Goal: Transaction & Acquisition: Purchase product/service

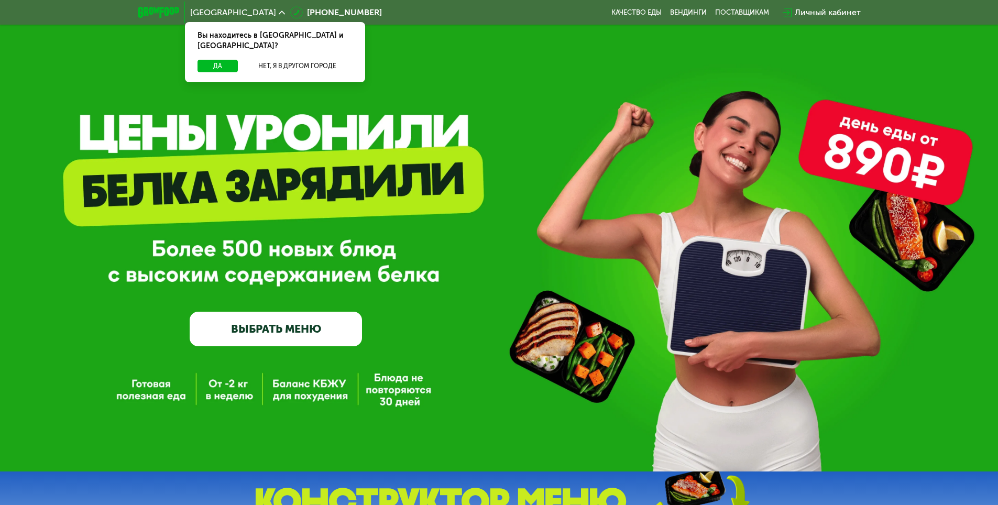
click at [325, 353] on div "GrowFood — доставка правильного питания ВЫБРАТЬ МЕНЮ" at bounding box center [499, 235] width 998 height 471
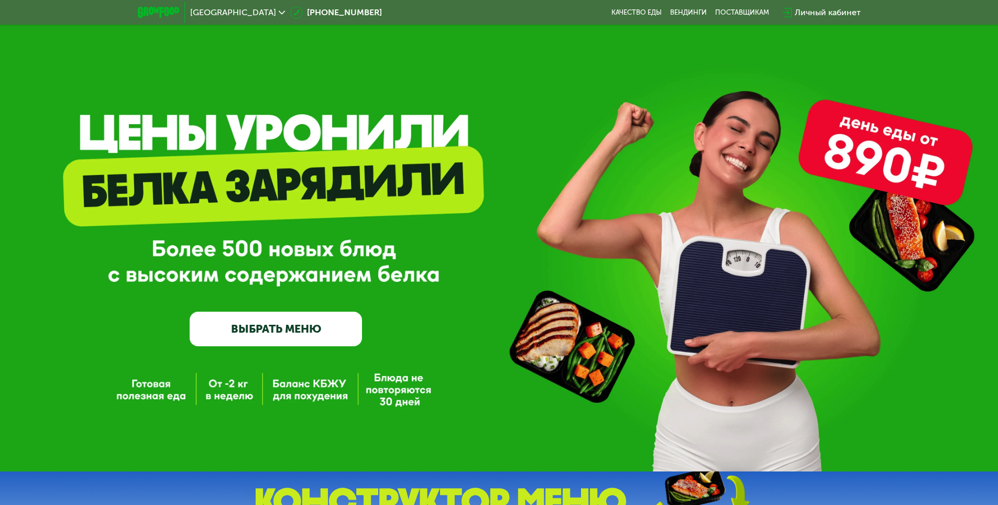
click at [325, 340] on link "ВЫБРАТЬ МЕНЮ" at bounding box center [276, 329] width 172 height 35
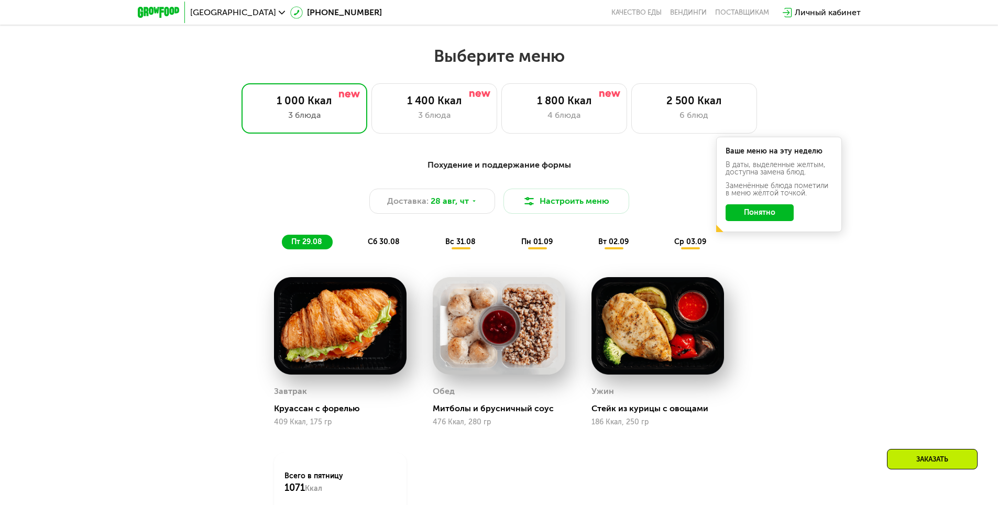
scroll to position [566, 0]
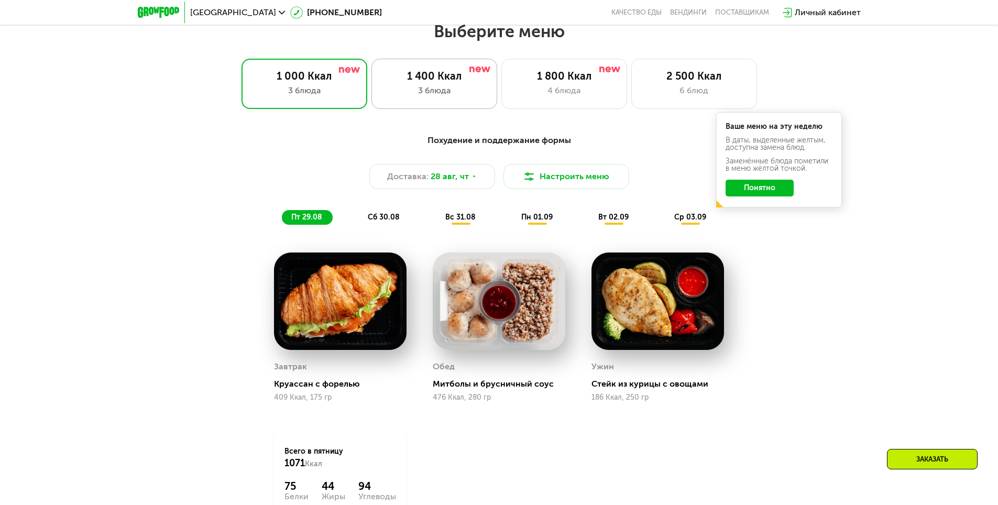
click at [469, 97] on div "3 блюда" at bounding box center [434, 90] width 104 height 13
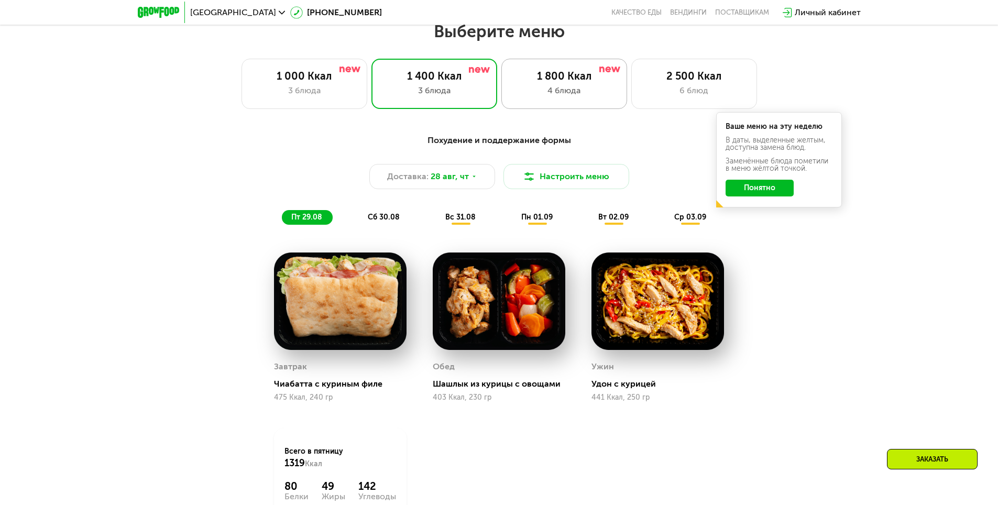
click at [547, 95] on div "4 блюда" at bounding box center [564, 90] width 104 height 13
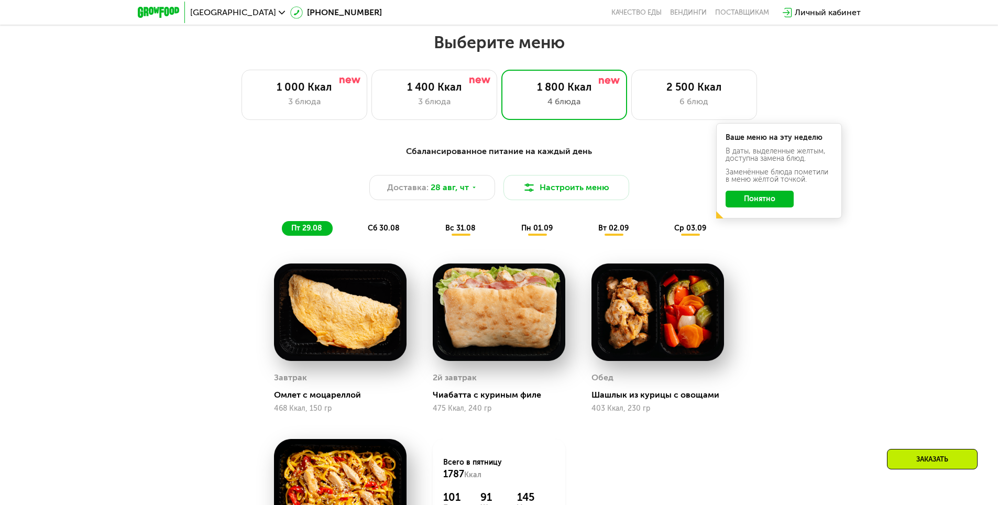
scroll to position [461, 0]
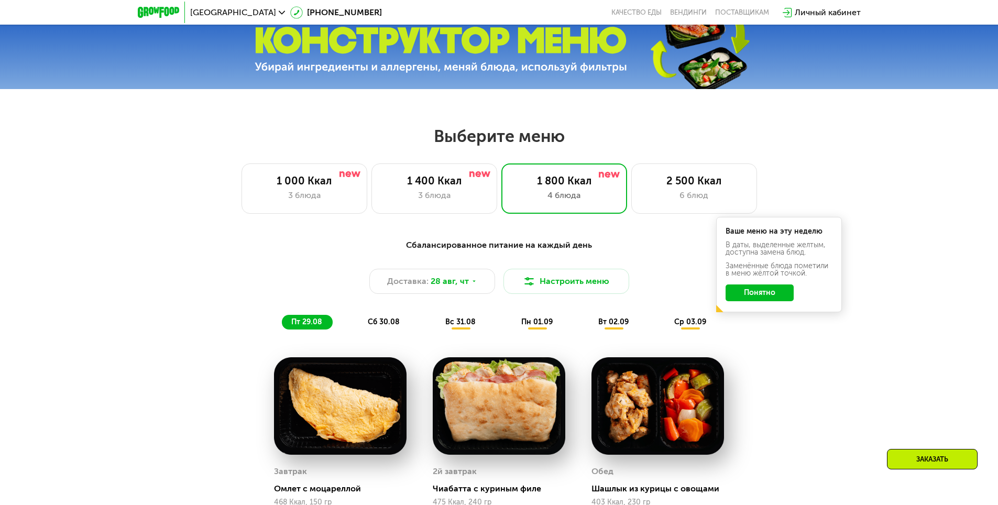
click at [532, 79] on div at bounding box center [499, 49] width 998 height 79
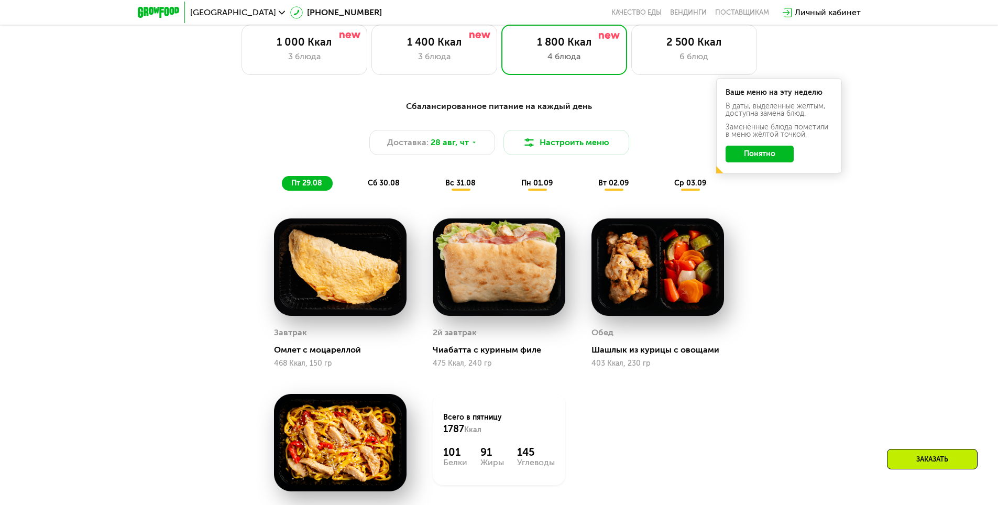
scroll to position [618, 0]
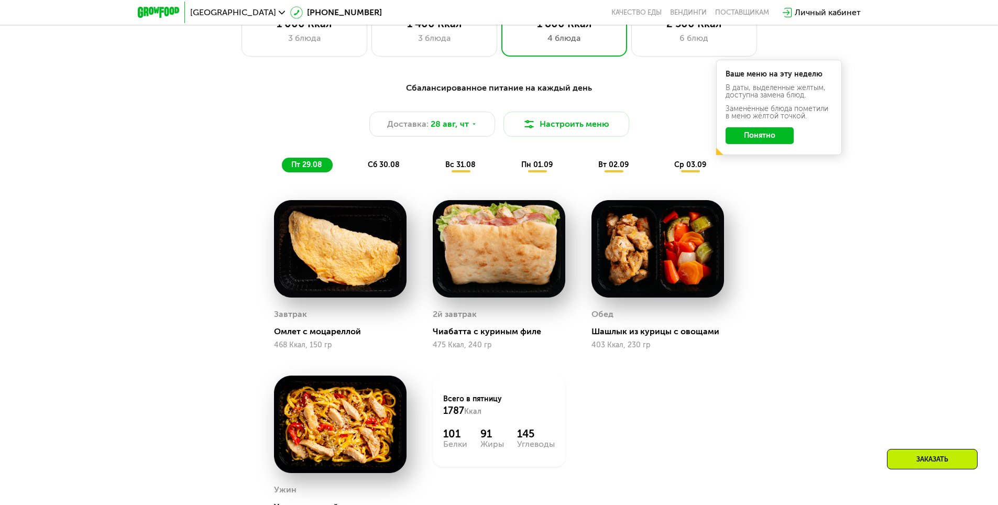
click at [436, 164] on div "сб 30.08" at bounding box center [461, 165] width 50 height 15
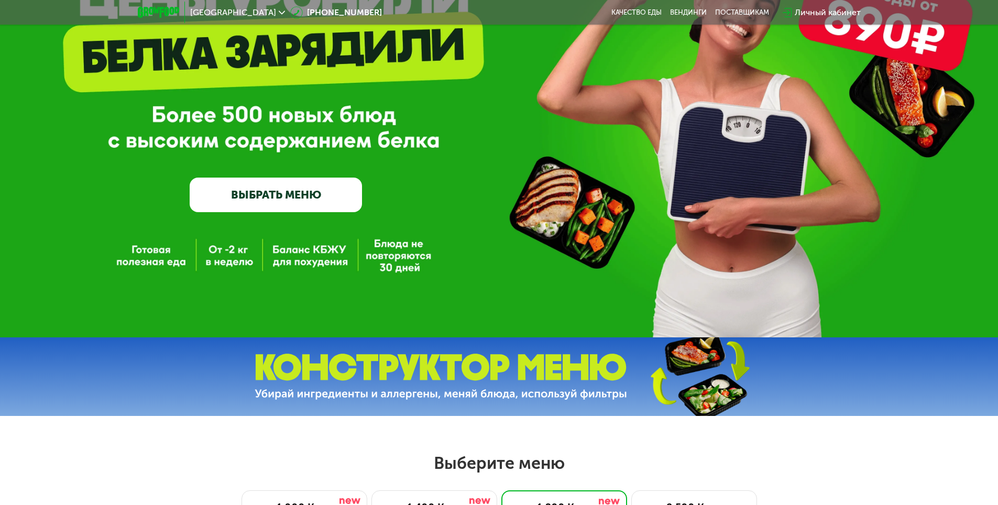
scroll to position [0, 0]
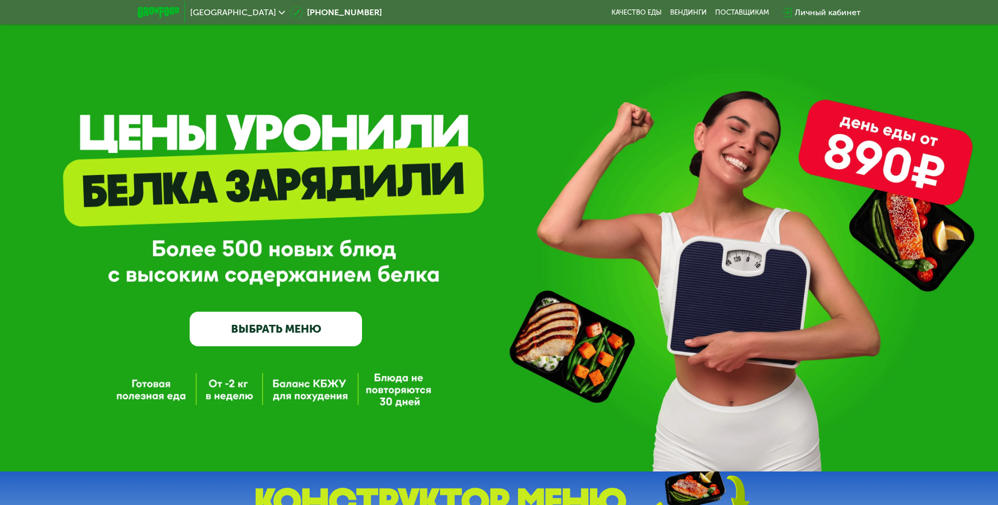
click at [165, 13] on img at bounding box center [158, 12] width 41 height 11
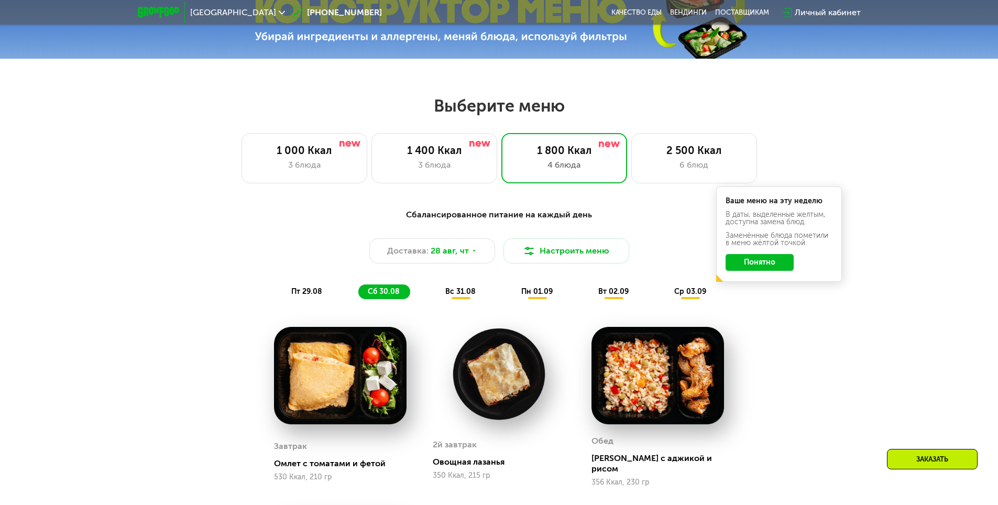
scroll to position [524, 0]
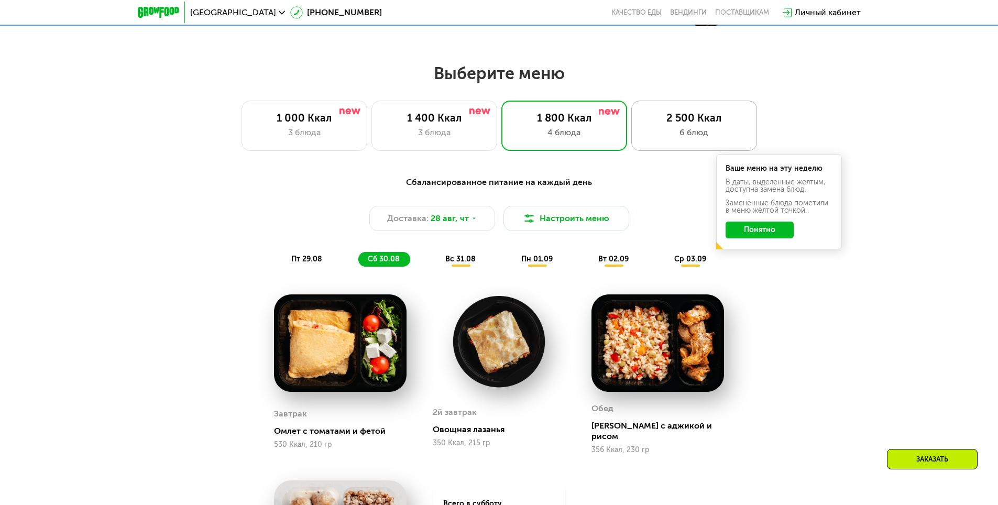
click at [723, 124] on div "2 500 Ккал" at bounding box center [694, 118] width 104 height 13
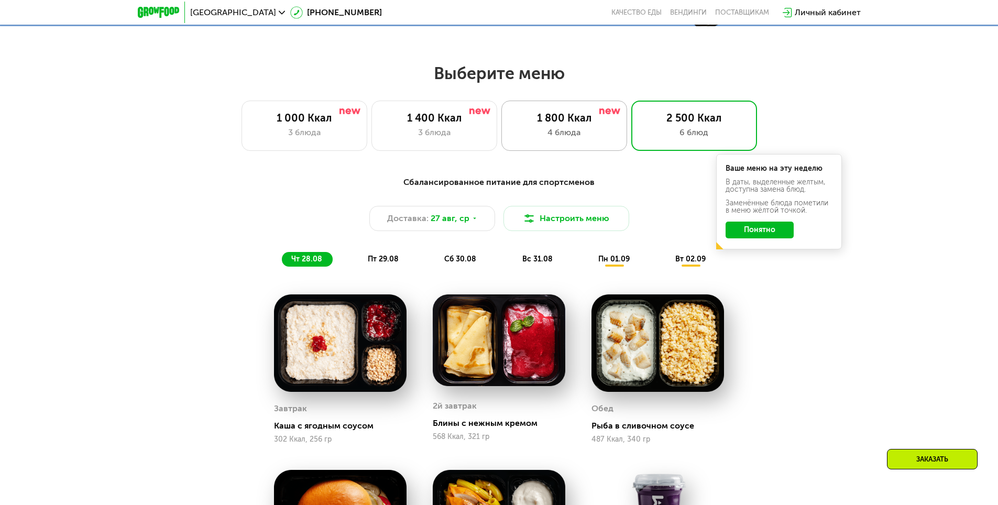
click at [587, 124] on div "1 800 Ккал" at bounding box center [564, 118] width 104 height 13
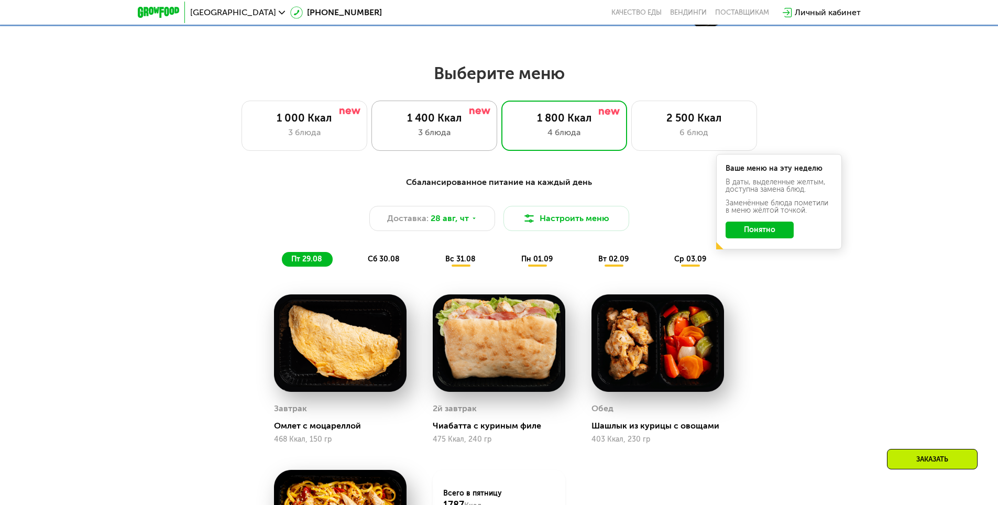
click at [479, 124] on div "1 400 Ккал" at bounding box center [434, 118] width 104 height 13
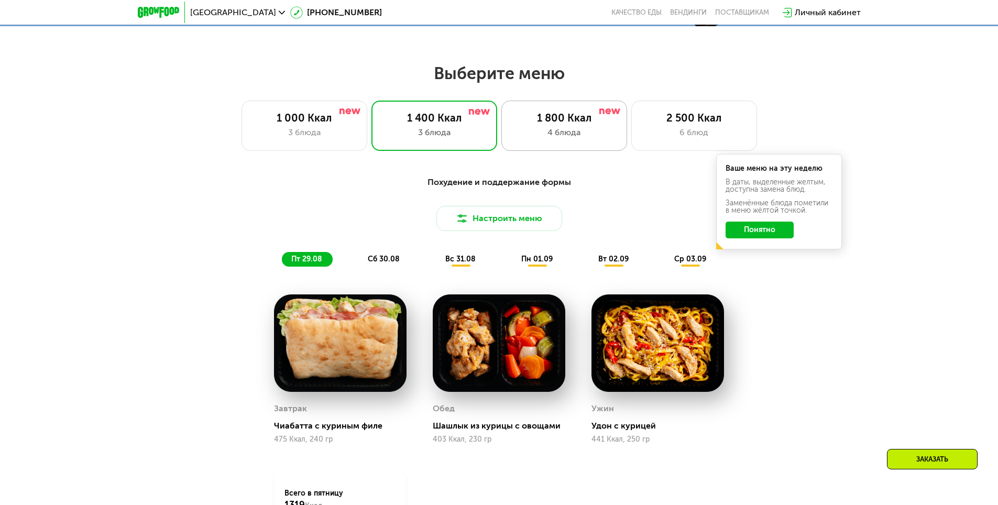
click at [533, 121] on div "1 800 Ккал" at bounding box center [564, 118] width 104 height 13
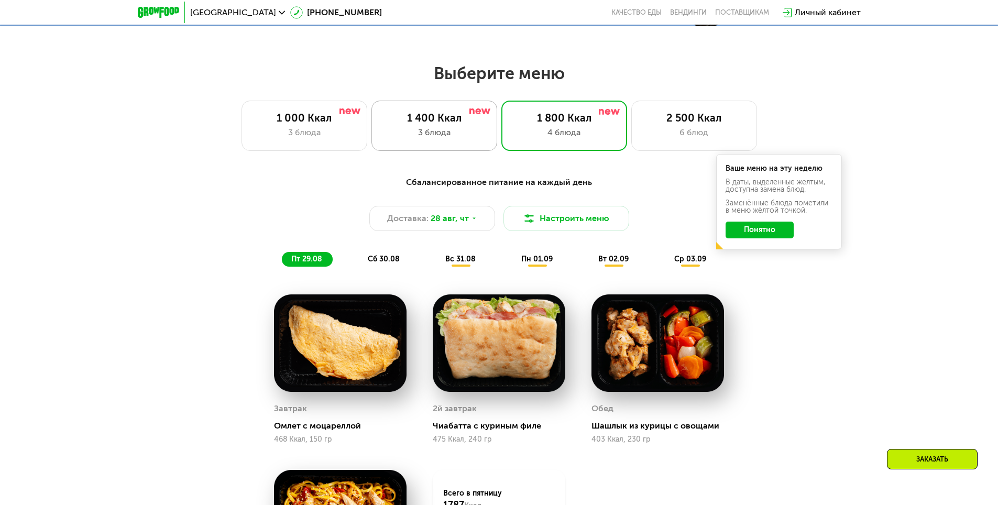
click at [501, 121] on div "1 400 Ккал 3 блюда" at bounding box center [564, 126] width 126 height 50
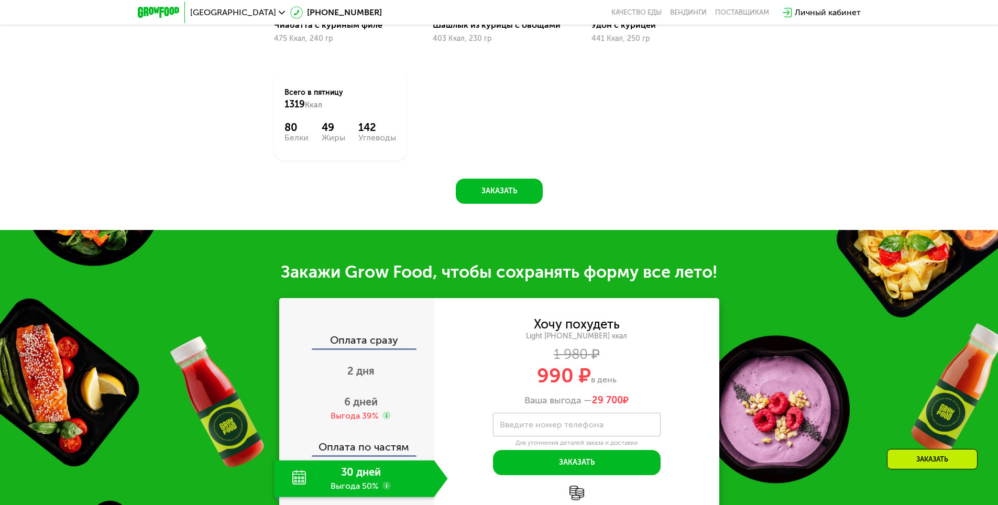
scroll to position [943, 0]
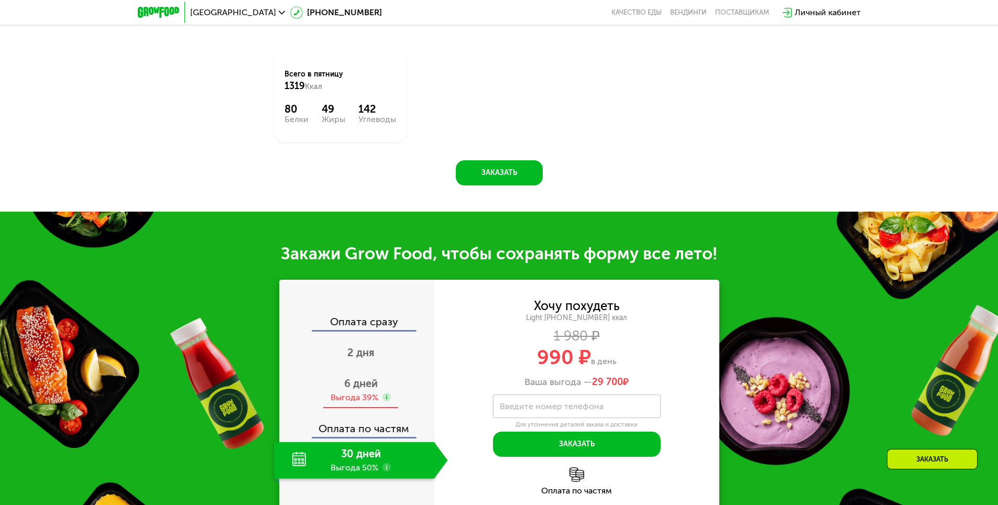
click at [355, 376] on div "6 дней Выгода 39%" at bounding box center [361, 390] width 174 height 37
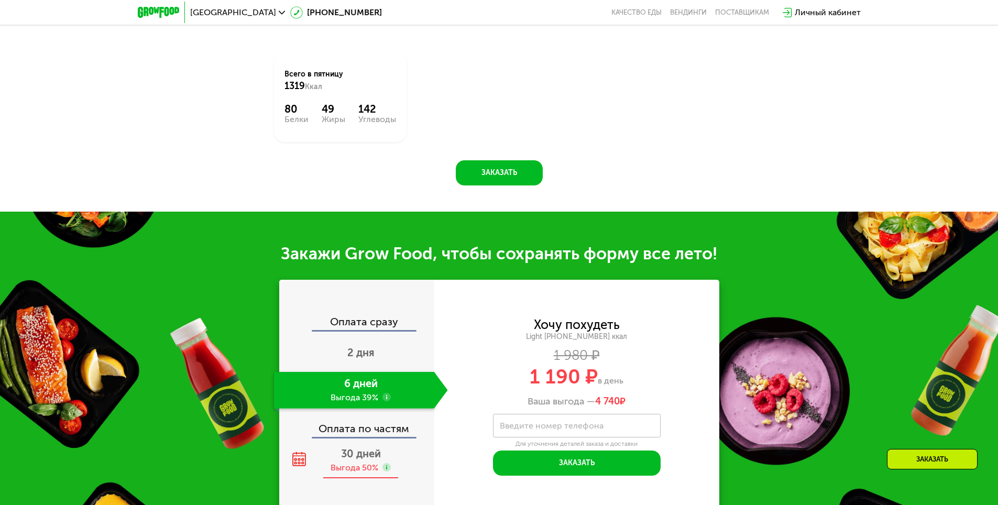
click at [368, 464] on div "30 дней Выгода 50%" at bounding box center [361, 460] width 174 height 37
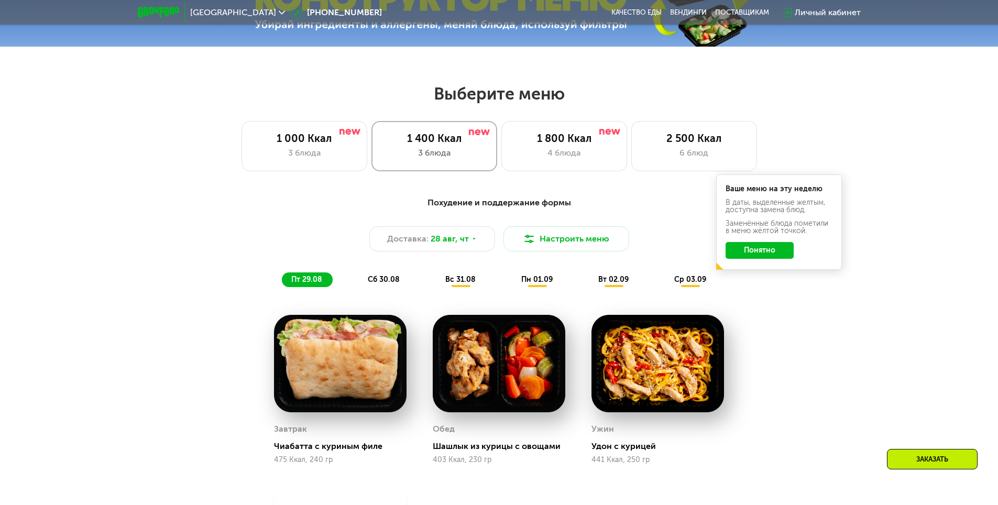
scroll to position [524, 0]
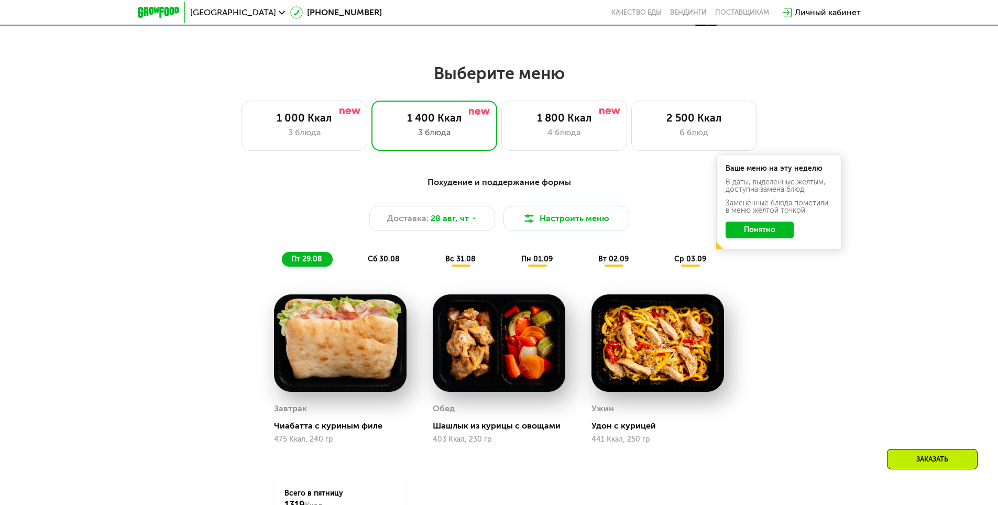
click at [436, 267] on div "сб 30.08" at bounding box center [461, 259] width 50 height 15
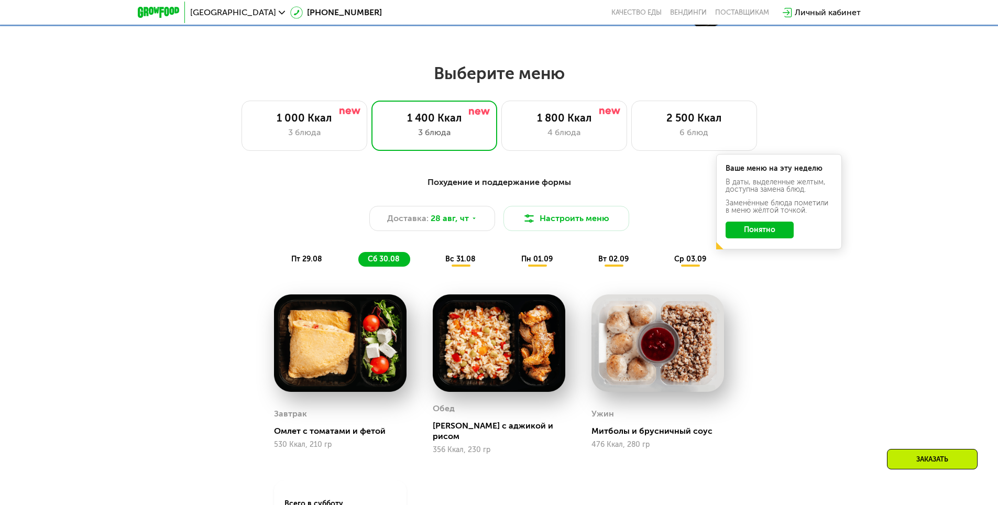
click at [449, 263] on span "вс 31.08" at bounding box center [460, 259] width 30 height 9
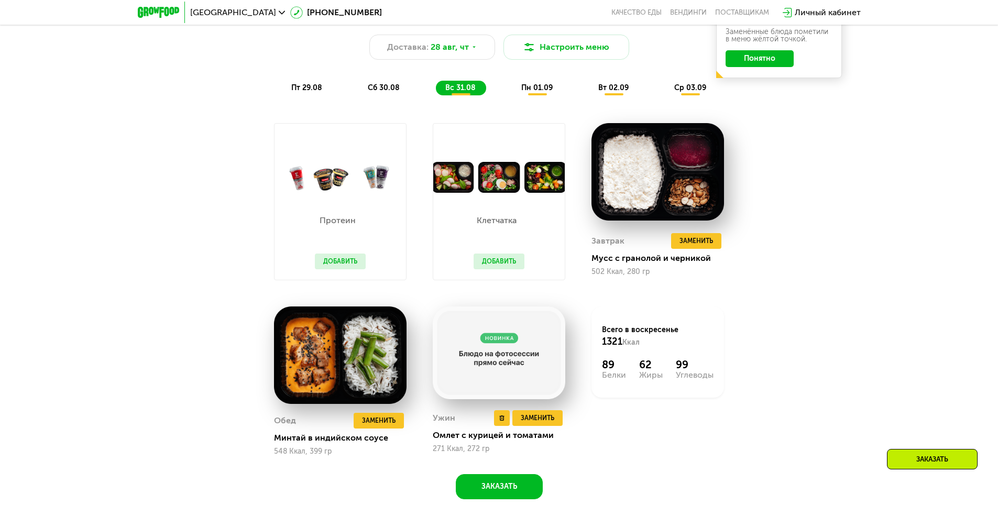
scroll to position [629, 0]
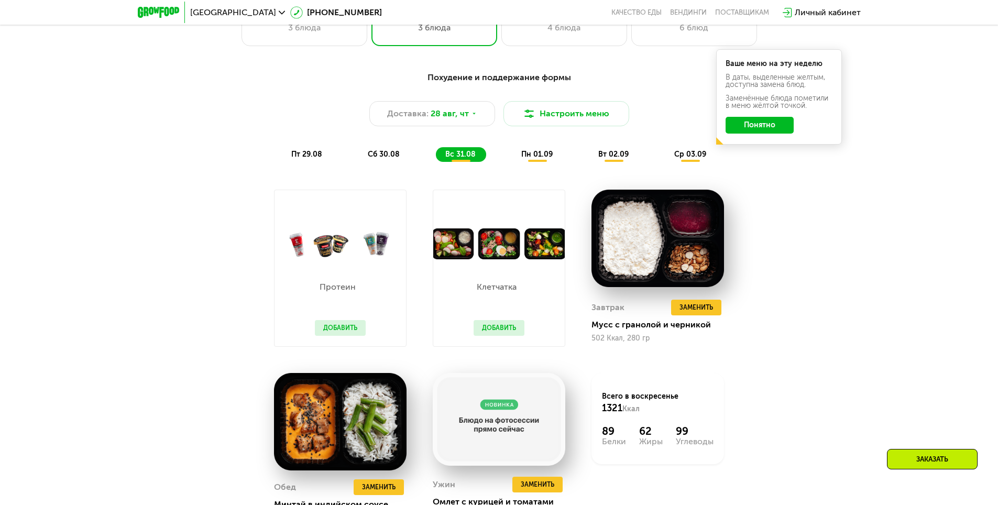
click at [355, 331] on button "Добавить" at bounding box center [340, 328] width 51 height 16
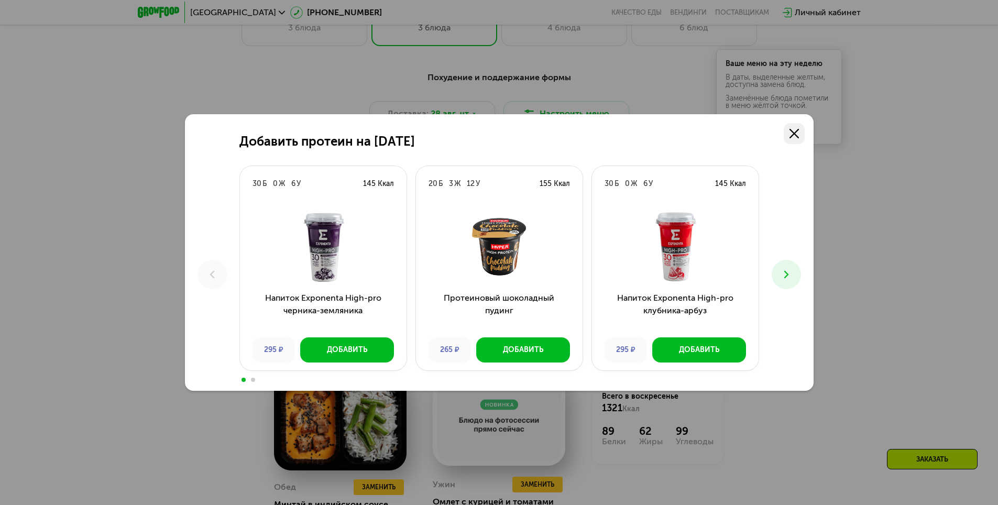
click at [793, 138] on icon at bounding box center [793, 133] width 9 height 9
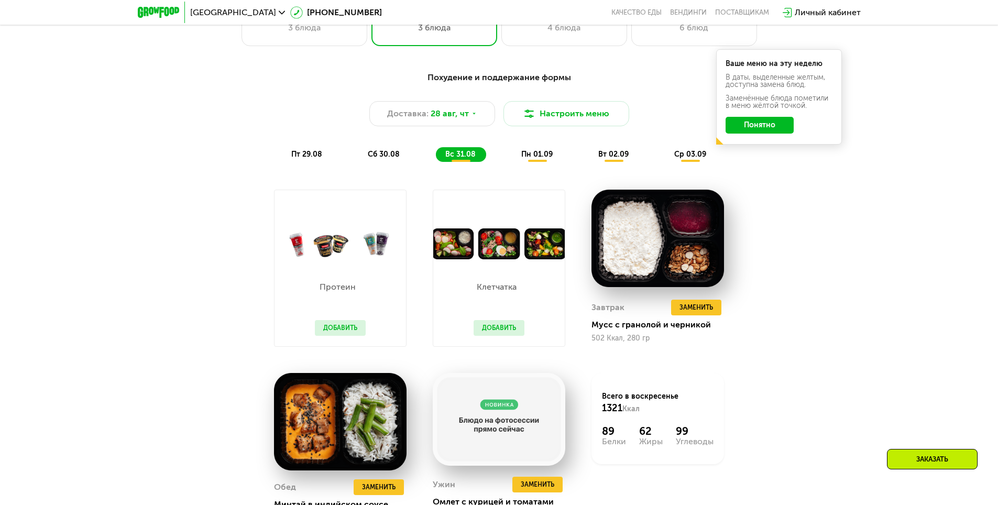
click at [489, 328] on button "Добавить" at bounding box center [499, 328] width 51 height 16
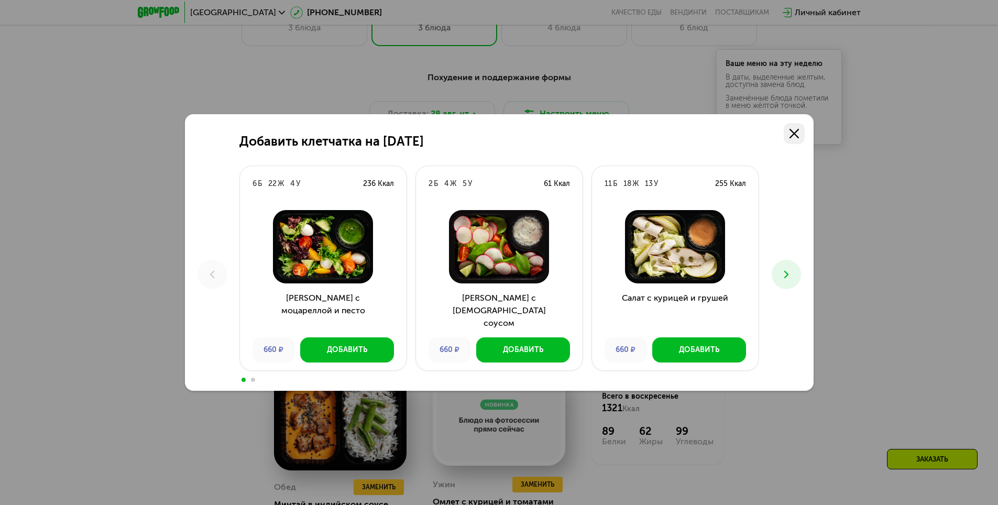
click at [793, 138] on icon at bounding box center [793, 133] width 9 height 9
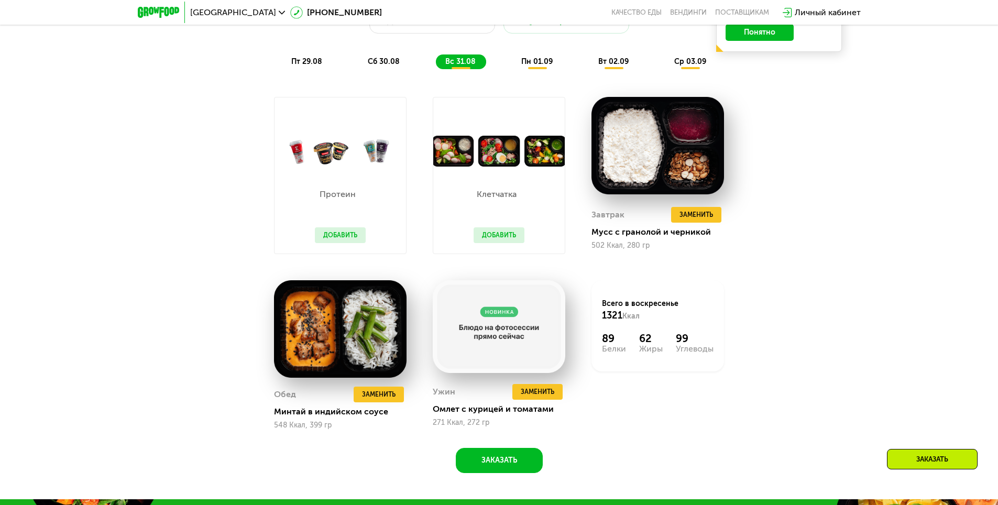
scroll to position [733, 0]
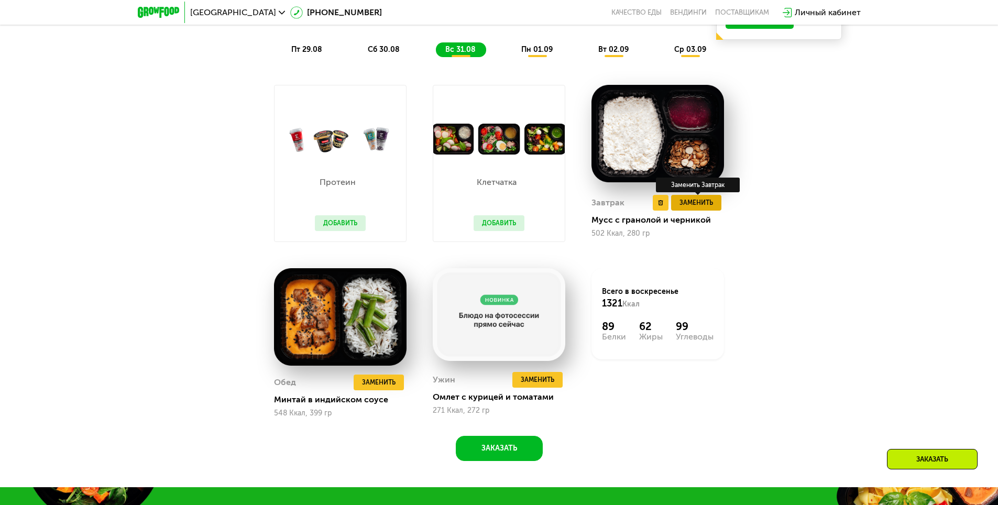
click at [693, 211] on button "Заменить" at bounding box center [696, 203] width 50 height 16
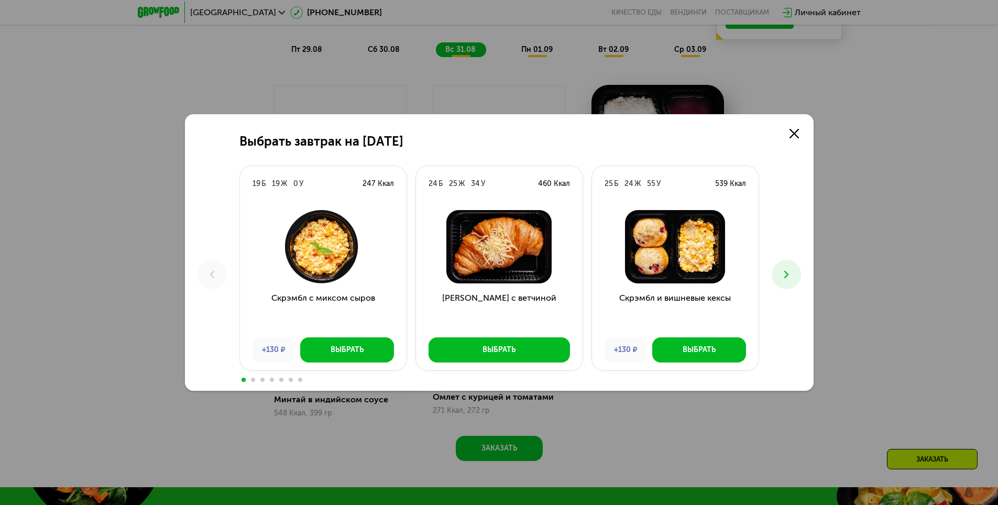
scroll to position [786, 0]
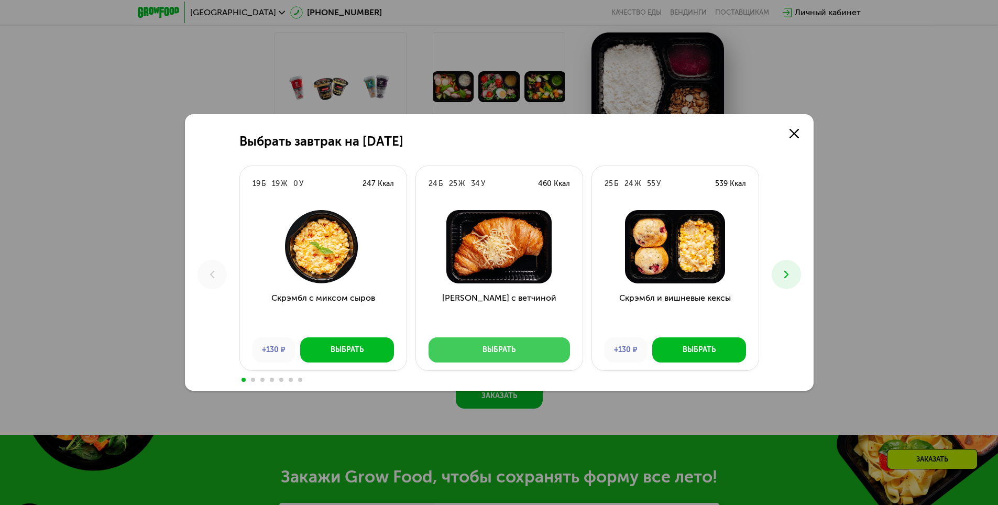
click at [482, 349] on div "Выбрать" at bounding box center [498, 350] width 33 height 10
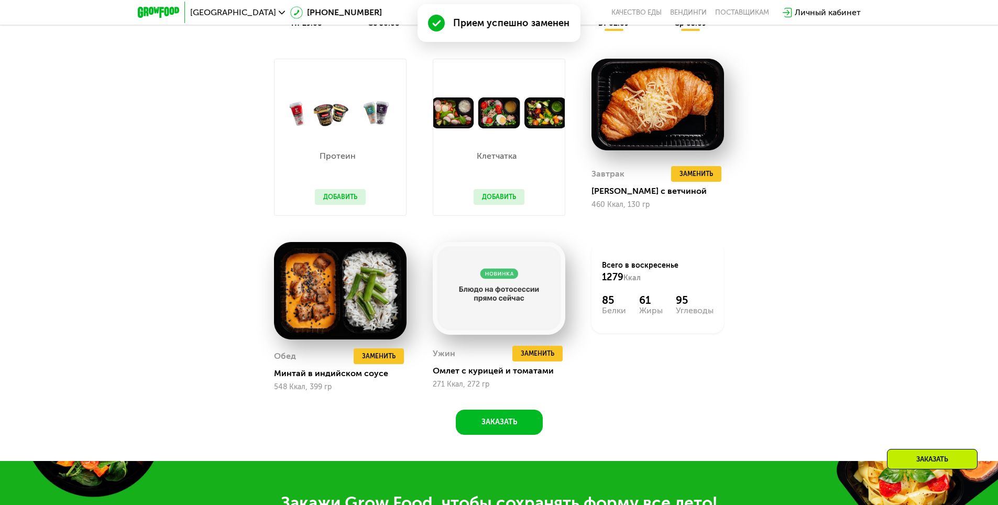
scroll to position [812, 0]
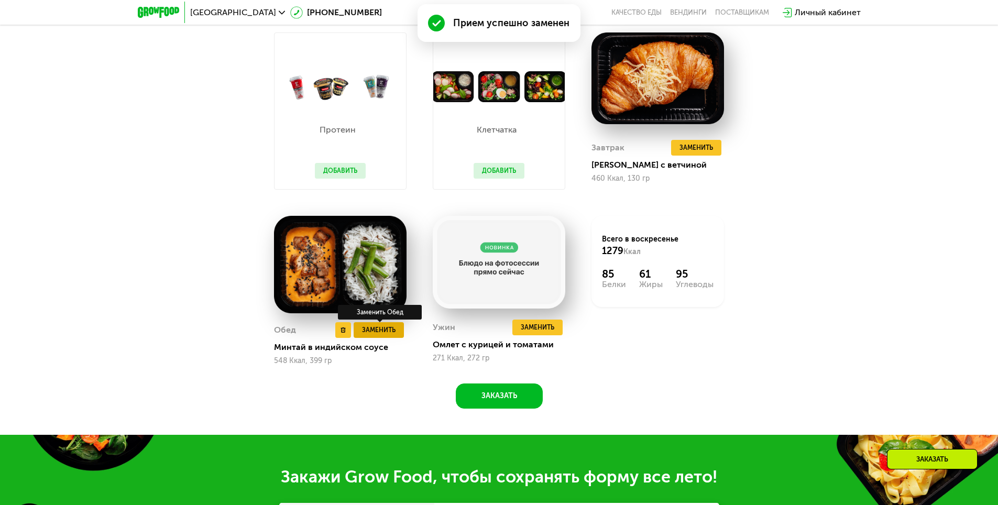
click at [388, 335] on span "Заменить" at bounding box center [379, 330] width 34 height 10
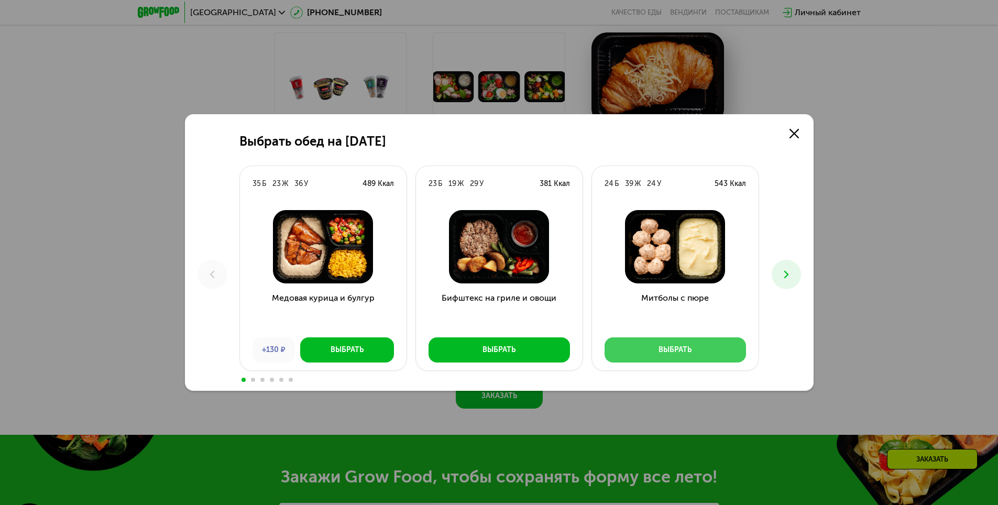
click at [662, 344] on button "Выбрать" at bounding box center [675, 349] width 141 height 25
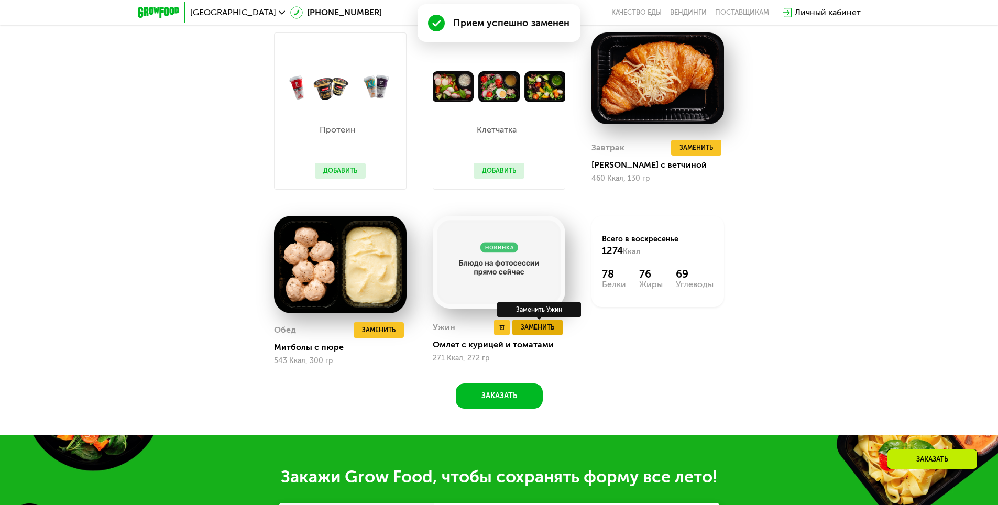
click at [543, 333] on span "Заменить" at bounding box center [538, 327] width 34 height 10
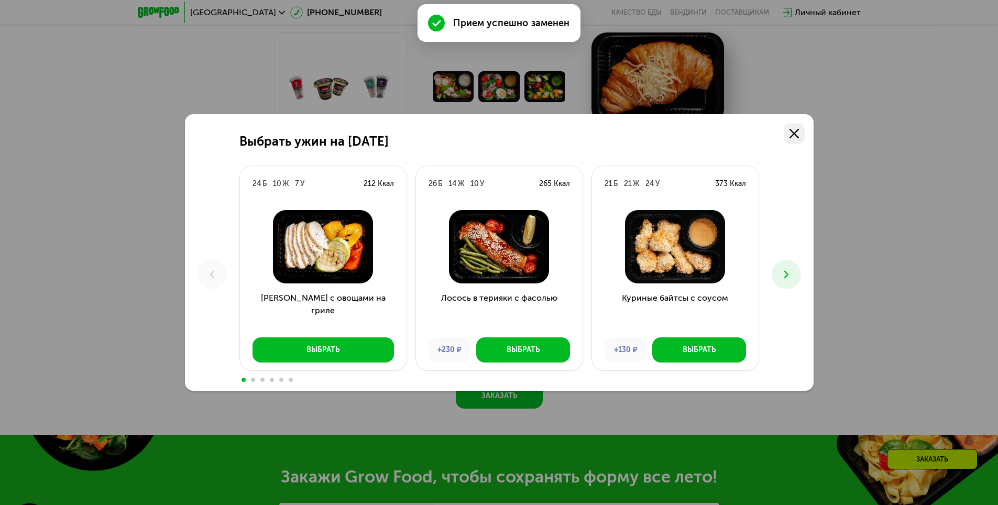
click at [795, 133] on use at bounding box center [793, 133] width 9 height 9
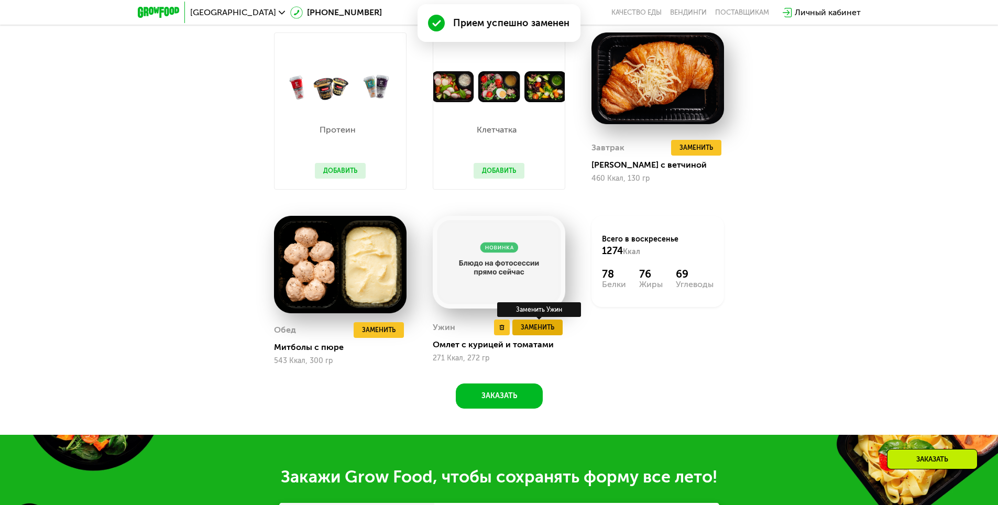
click at [536, 327] on span "Заменить" at bounding box center [538, 327] width 34 height 10
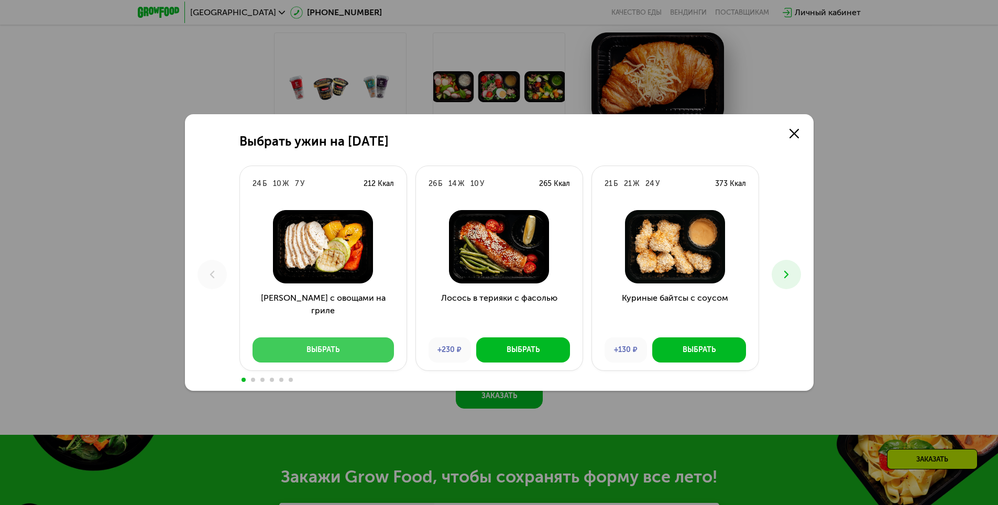
click at [382, 352] on button "Выбрать" at bounding box center [323, 349] width 141 height 25
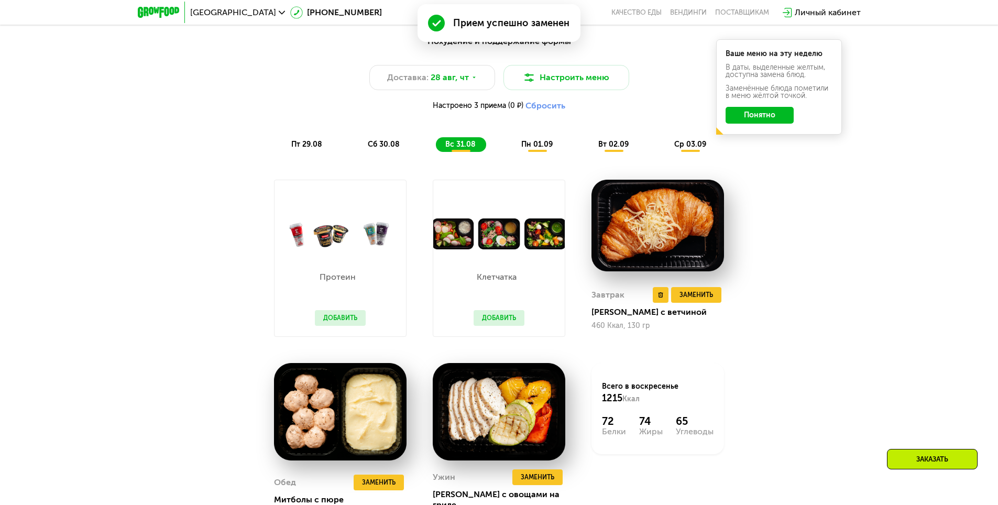
scroll to position [655, 0]
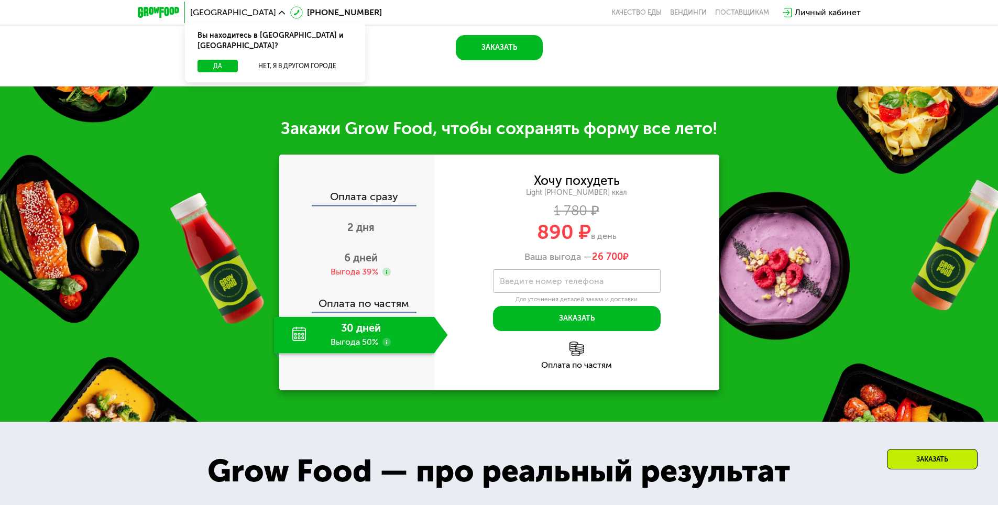
scroll to position [995, 0]
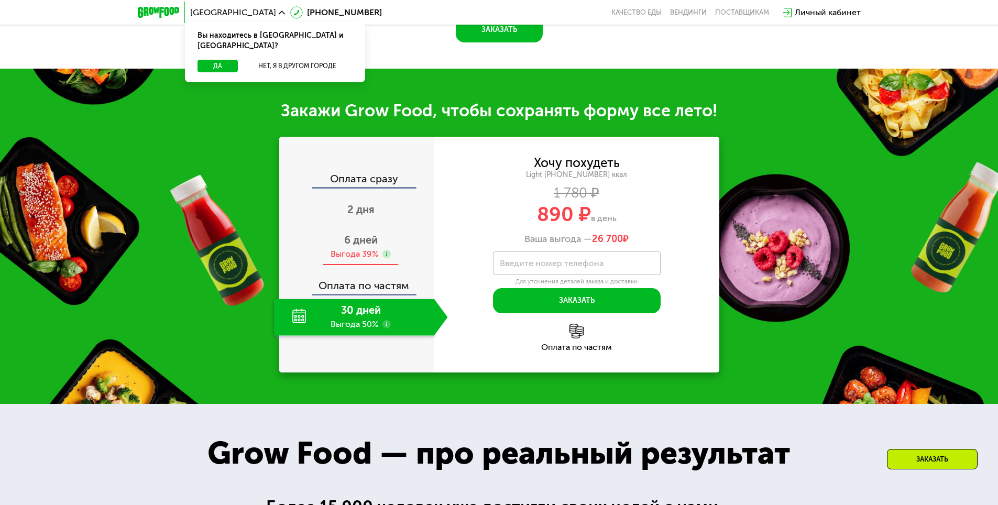
click at [364, 246] on span "6 дней" at bounding box center [361, 240] width 34 height 13
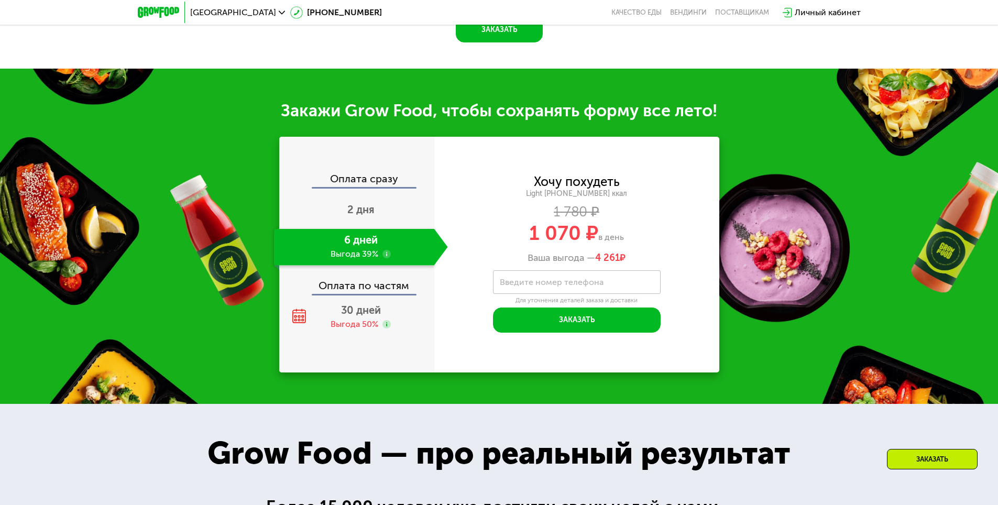
click at [344, 294] on div "Оплата по частям" at bounding box center [357, 282] width 154 height 24
click at [324, 336] on div "30 дней Выгода 50%" at bounding box center [361, 317] width 174 height 37
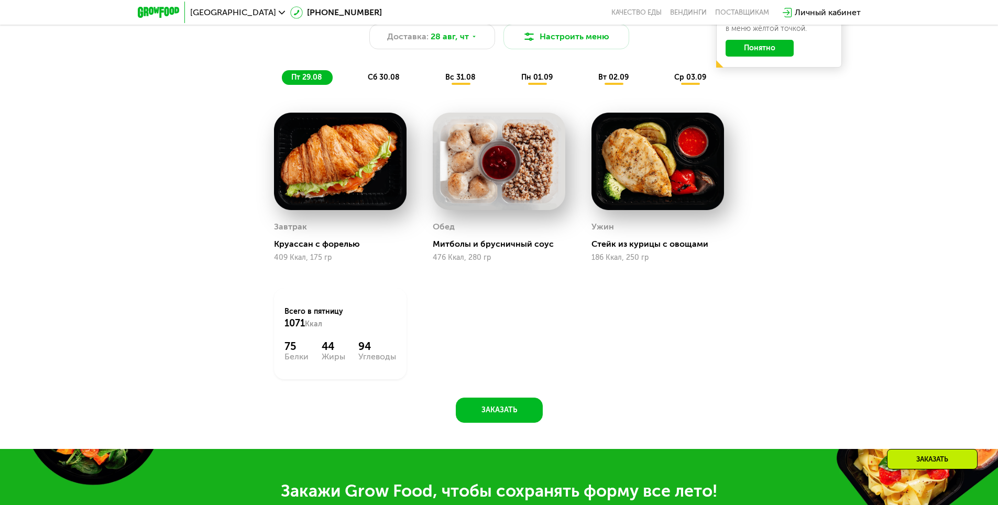
scroll to position [681, 0]
